Goal: Information Seeking & Learning: Check status

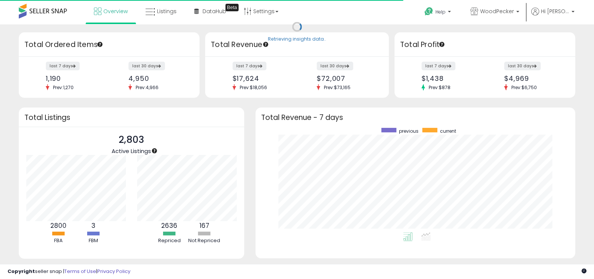
scroll to position [104, 304]
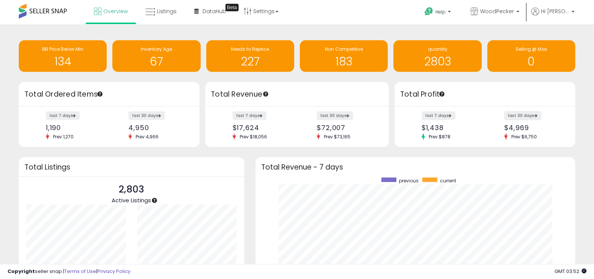
click at [531, 114] on label "last 30 days" at bounding box center [522, 115] width 37 height 9
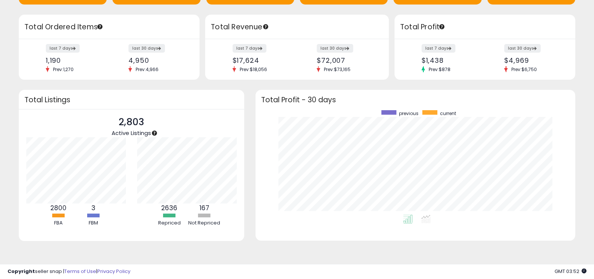
scroll to position [105, 0]
click at [408, 215] on icon at bounding box center [407, 219] width 9 height 9
click at [427, 215] on icon at bounding box center [425, 219] width 9 height 9
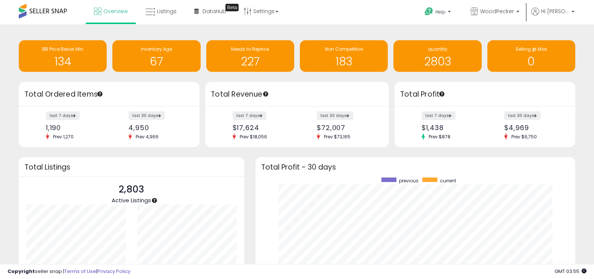
click at [509, 127] on div "$4,969" at bounding box center [533, 128] width 58 height 8
drag, startPoint x: 170, startPoint y: 12, endPoint x: 177, endPoint y: 11, distance: 6.9
drag, startPoint x: 177, startPoint y: 11, endPoint x: 163, endPoint y: 12, distance: 13.6
click at [163, 12] on span "Listings" at bounding box center [167, 12] width 20 height 8
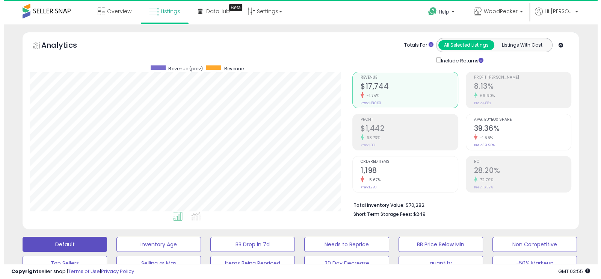
scroll to position [154, 322]
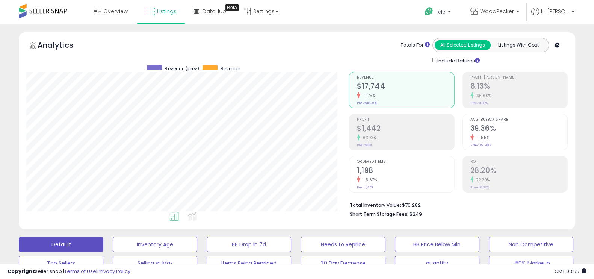
click at [400, 132] on h2 "$1,442" at bounding box center [405, 129] width 97 height 10
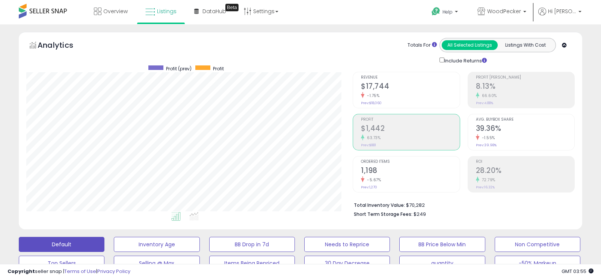
scroll to position [375694, 375525]
click at [382, 93] on div "-1.75%" at bounding box center [405, 95] width 97 height 7
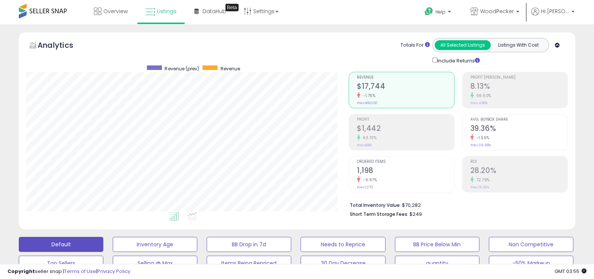
click at [386, 127] on h2 "$1,442" at bounding box center [405, 129] width 97 height 10
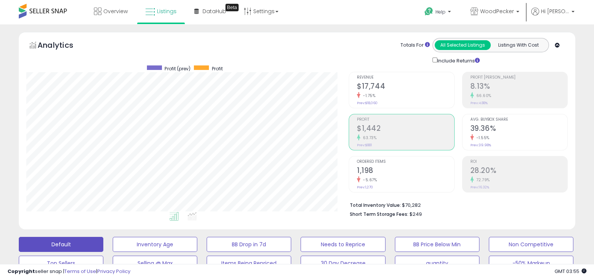
click at [407, 179] on div "-5.67%" at bounding box center [405, 179] width 97 height 7
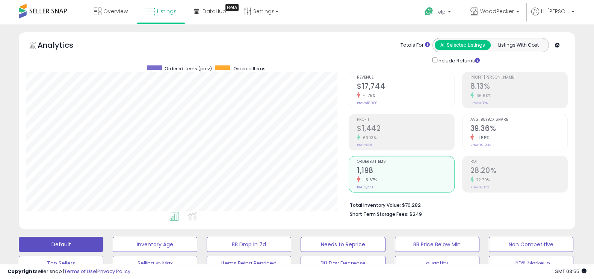
click at [482, 87] on h2 "8.13%" at bounding box center [519, 87] width 97 height 10
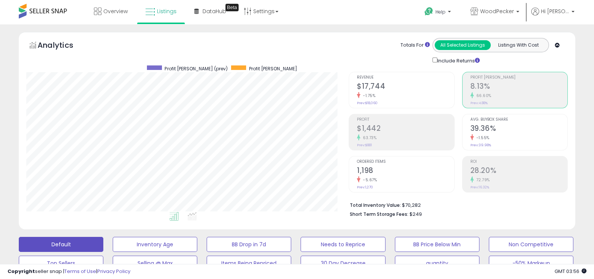
click at [511, 129] on h2 "39.36%" at bounding box center [519, 129] width 97 height 10
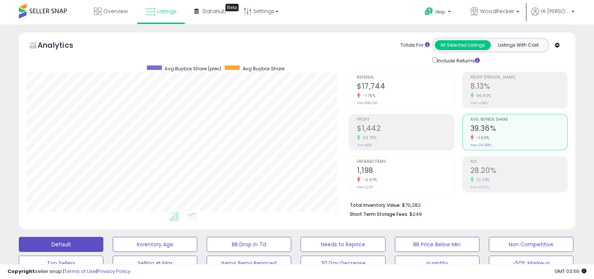
click at [503, 168] on h2 "28.20%" at bounding box center [519, 171] width 97 height 10
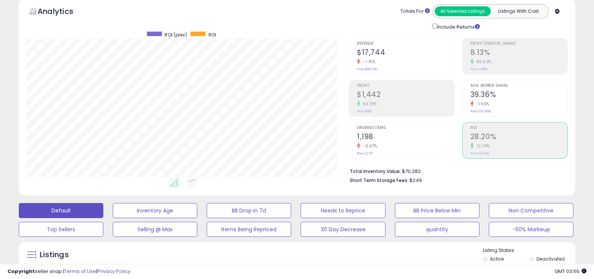
scroll to position [97, 0]
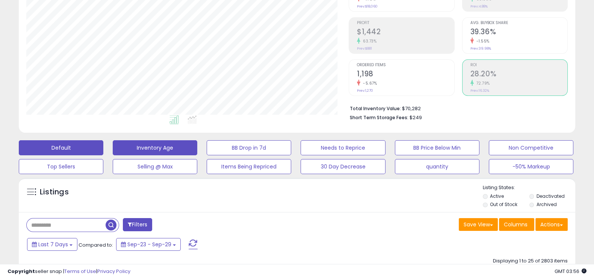
click at [167, 150] on button "Inventory Age" at bounding box center [155, 147] width 85 height 15
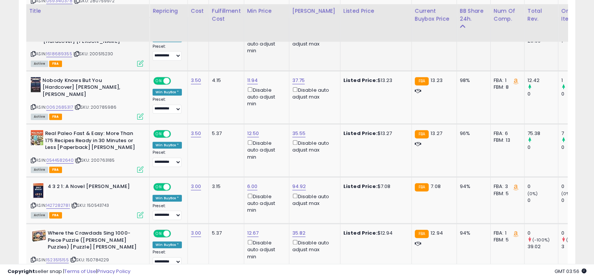
scroll to position [457, 0]
